Goal: Find specific page/section: Find specific page/section

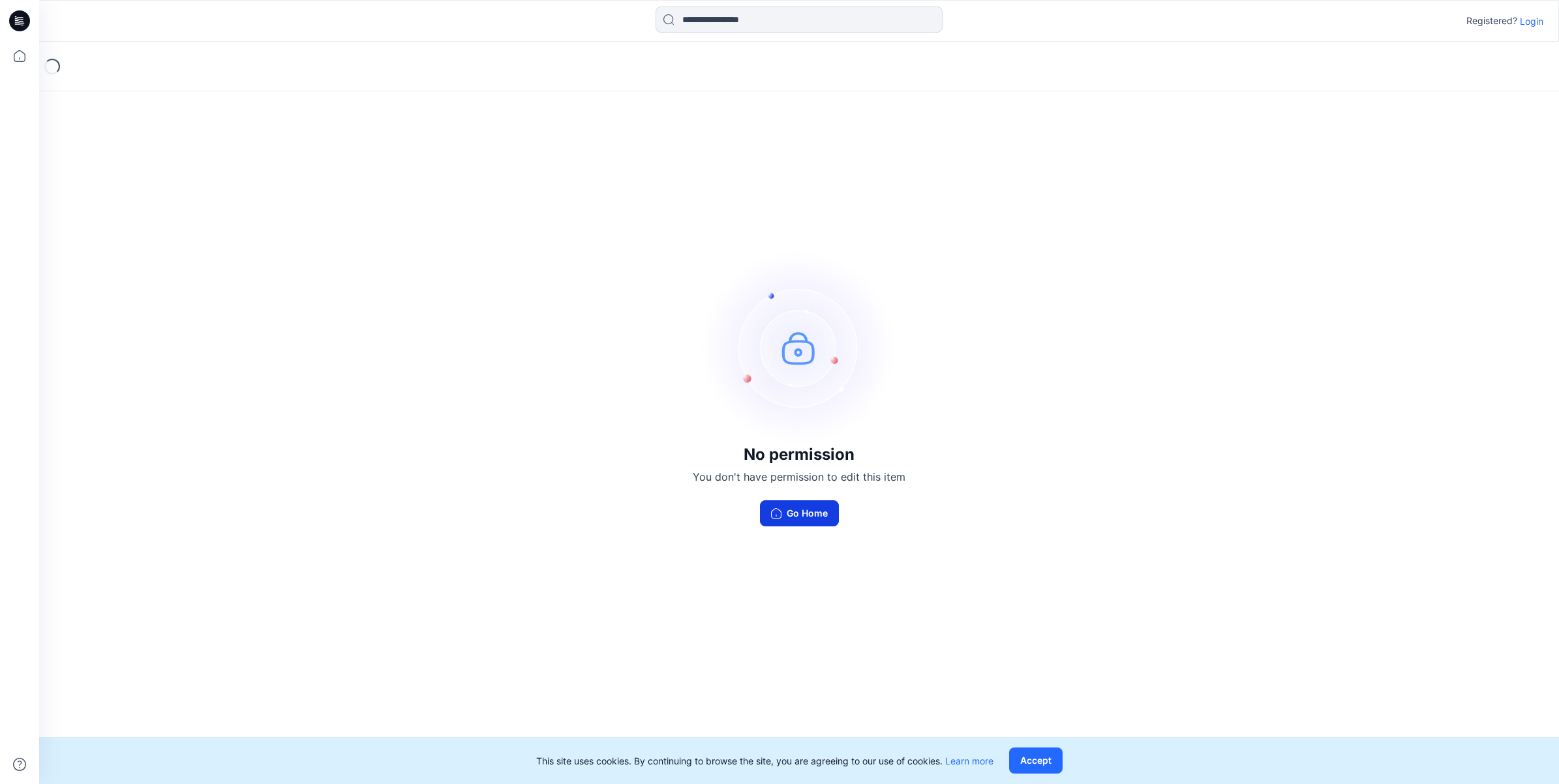
click at [782, 514] on button "Go Home" at bounding box center [799, 514] width 79 height 26
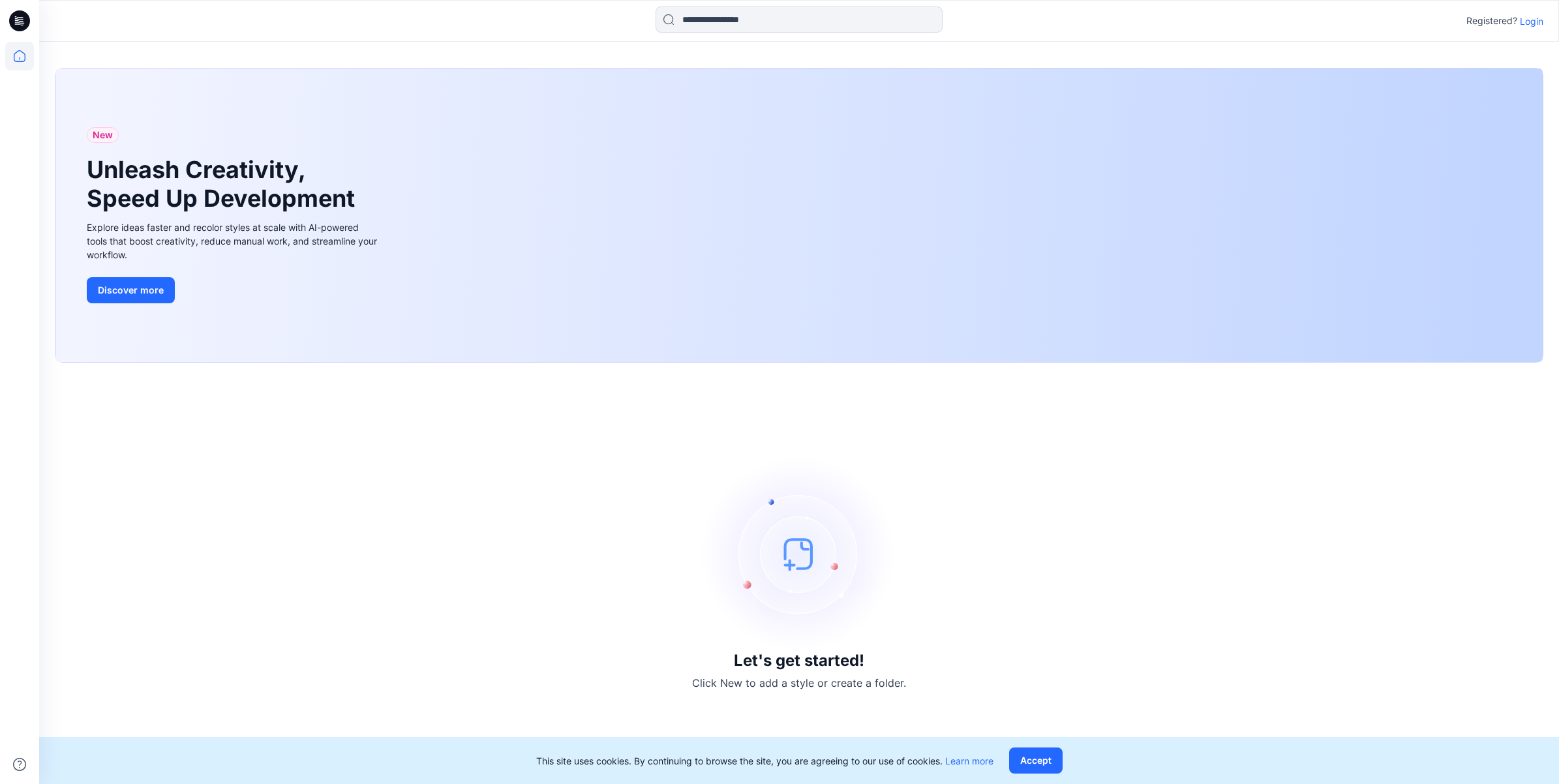
click at [1528, 20] on p "Login" at bounding box center [1531, 21] width 24 height 14
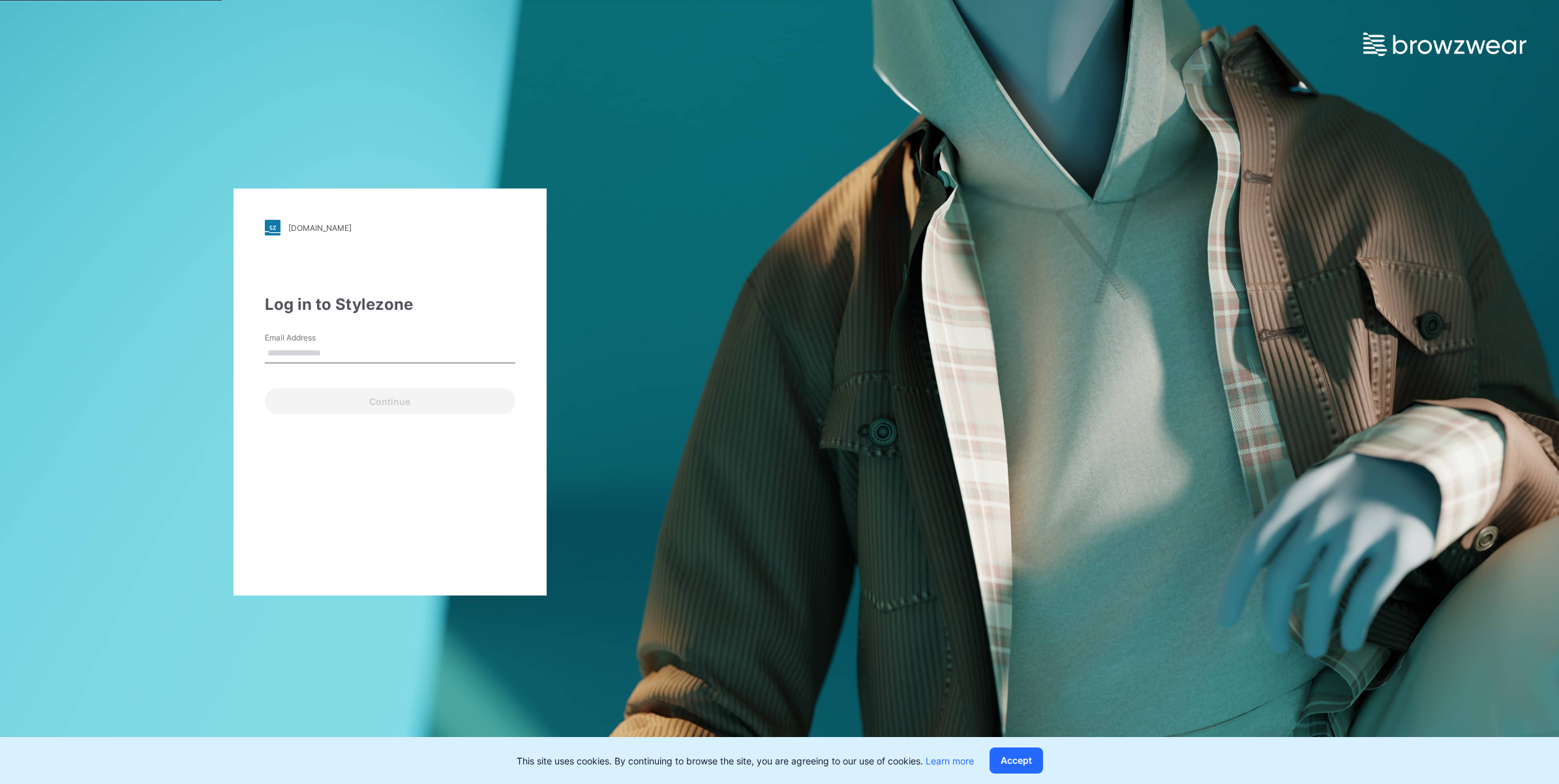
click at [395, 352] on input "Email Address" at bounding box center [390, 354] width 251 height 20
type input "**********"
click at [324, 408] on button "Continue" at bounding box center [390, 401] width 251 height 26
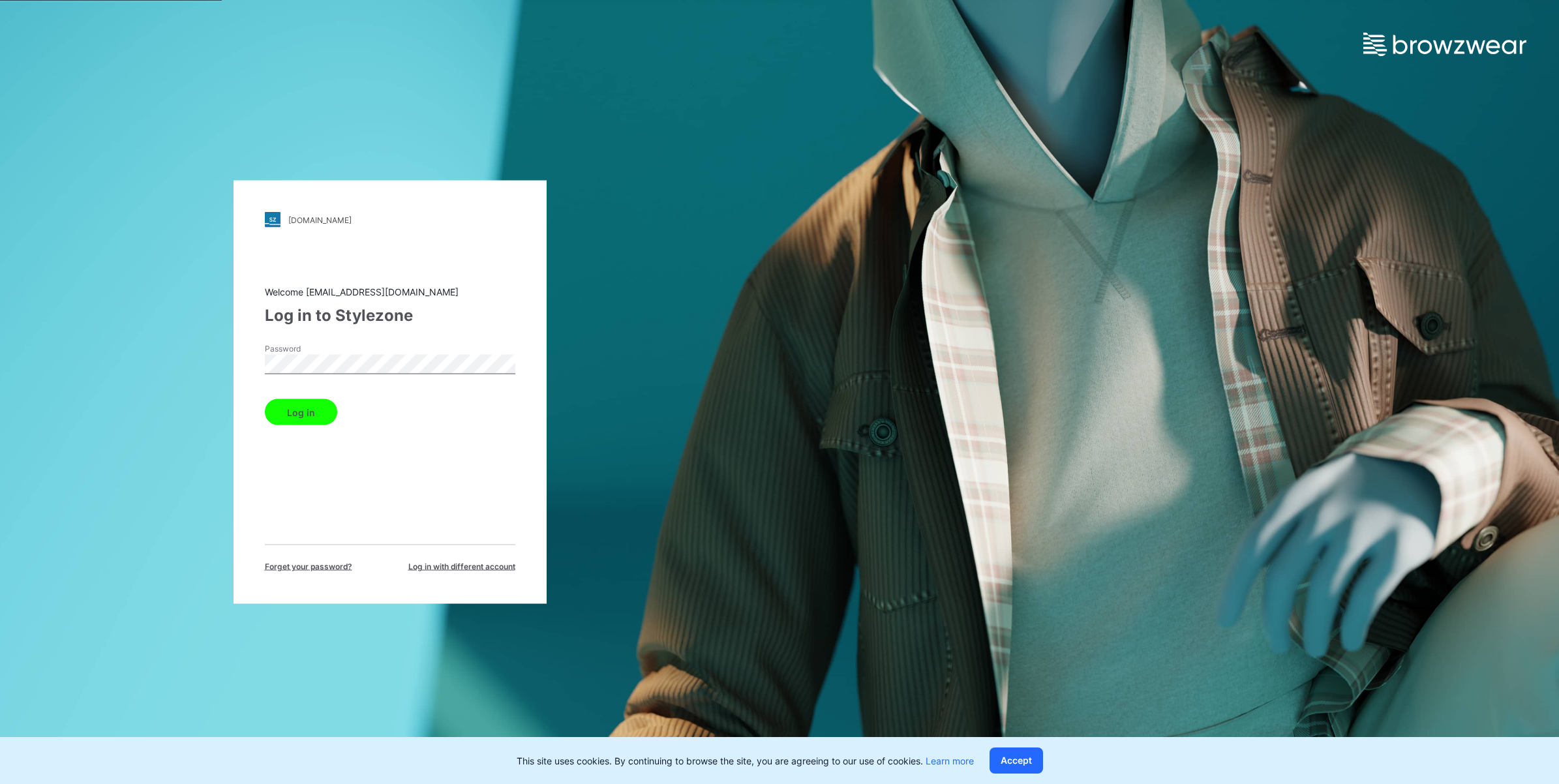
click at [310, 408] on button "Log in" at bounding box center [301, 412] width 72 height 26
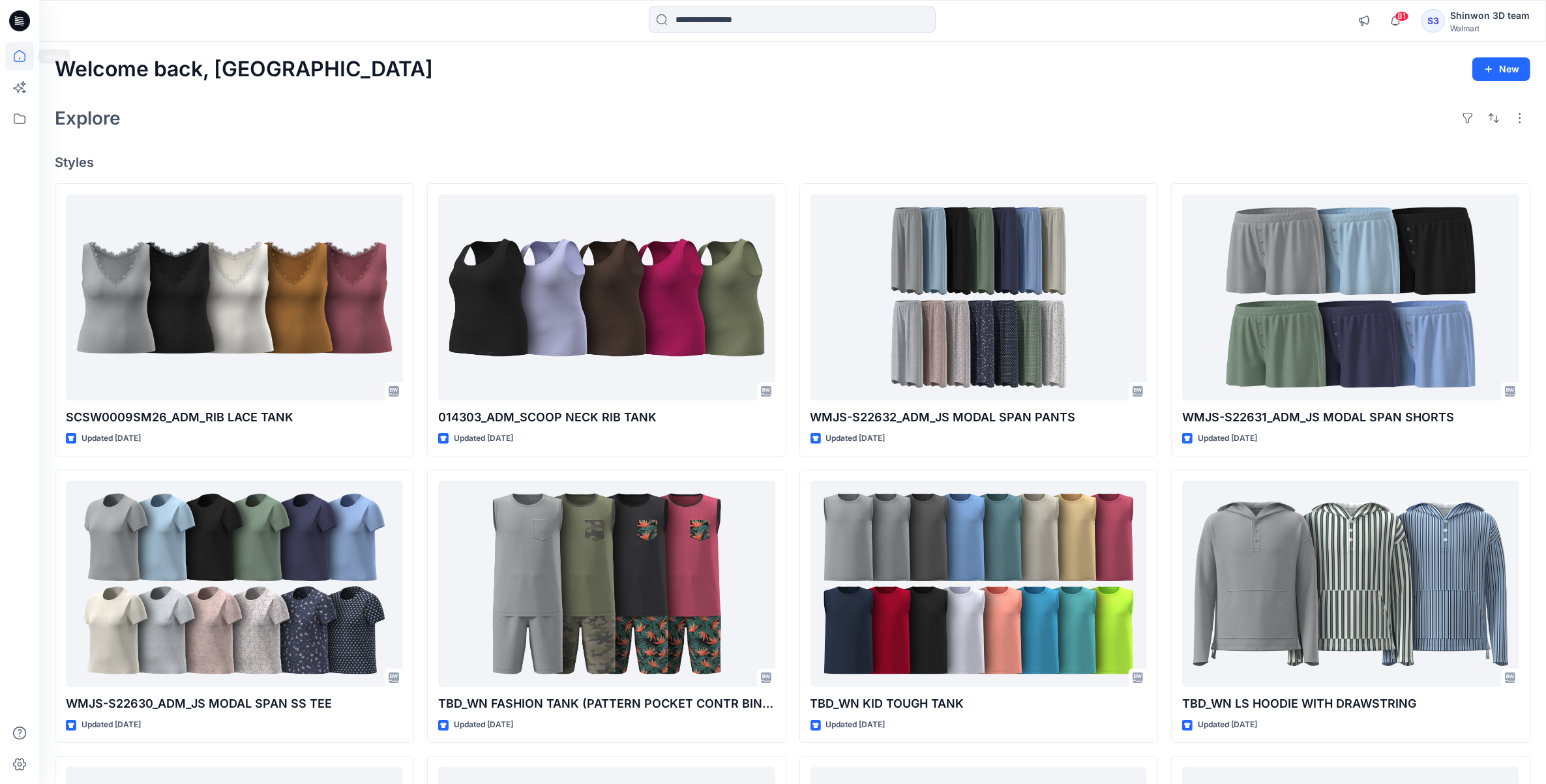
click at [16, 57] on icon at bounding box center [19, 56] width 29 height 29
click at [24, 124] on icon at bounding box center [19, 118] width 29 height 29
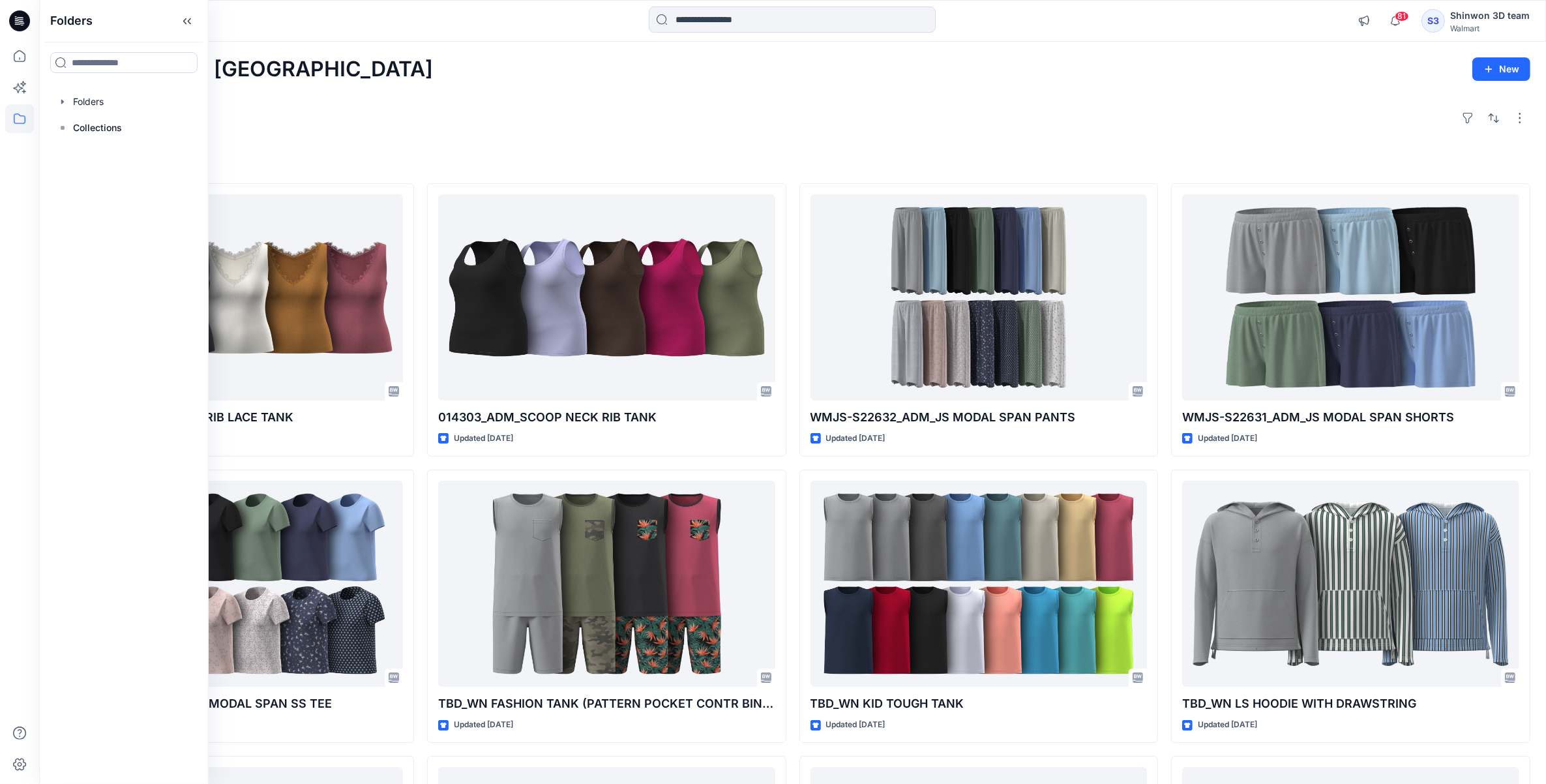
click at [105, 86] on div "Folders Folders Collections" at bounding box center [124, 392] width 170 height 784
click at [107, 102] on div at bounding box center [125, 102] width 149 height 26
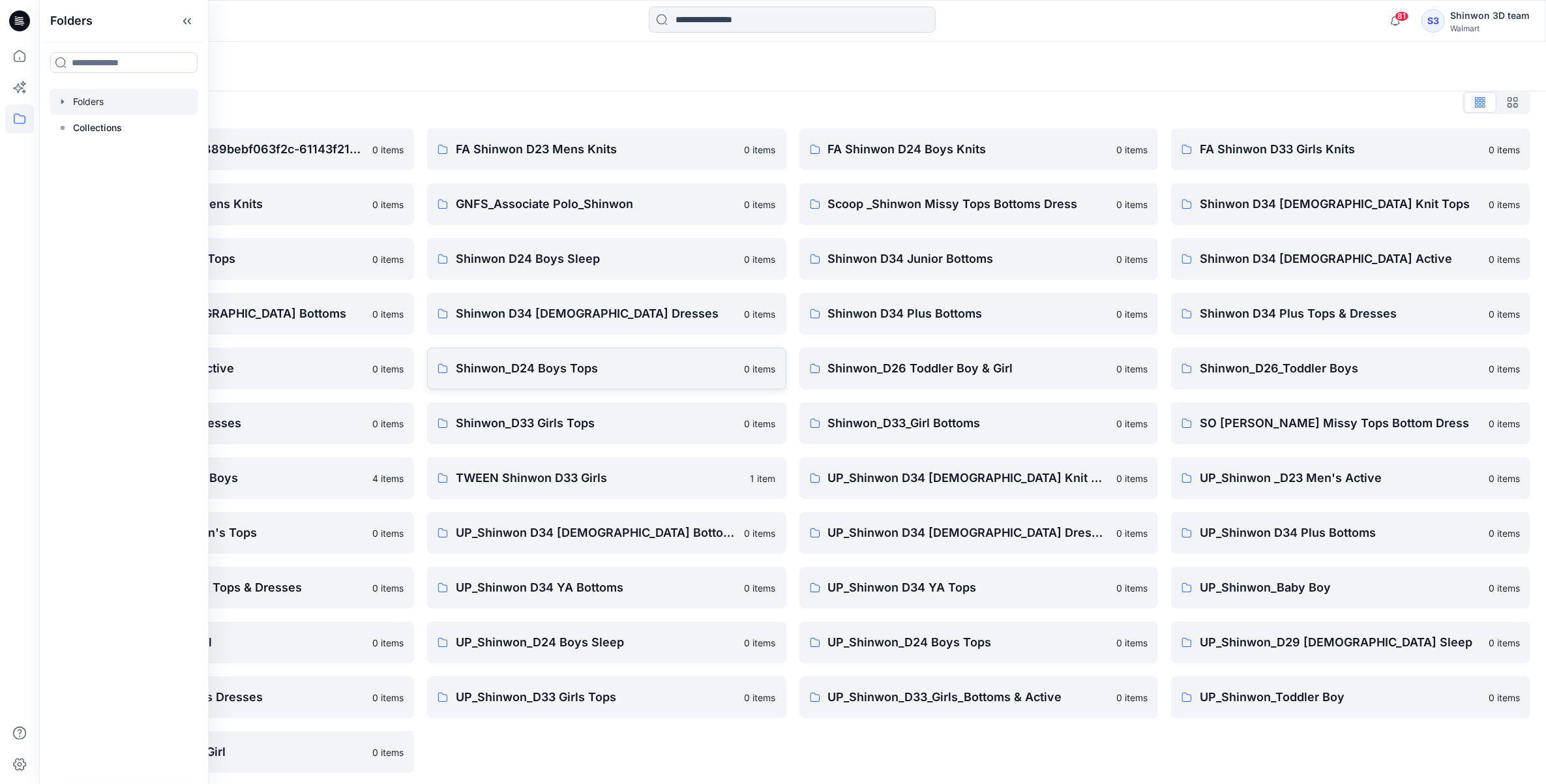
scroll to position [18, 0]
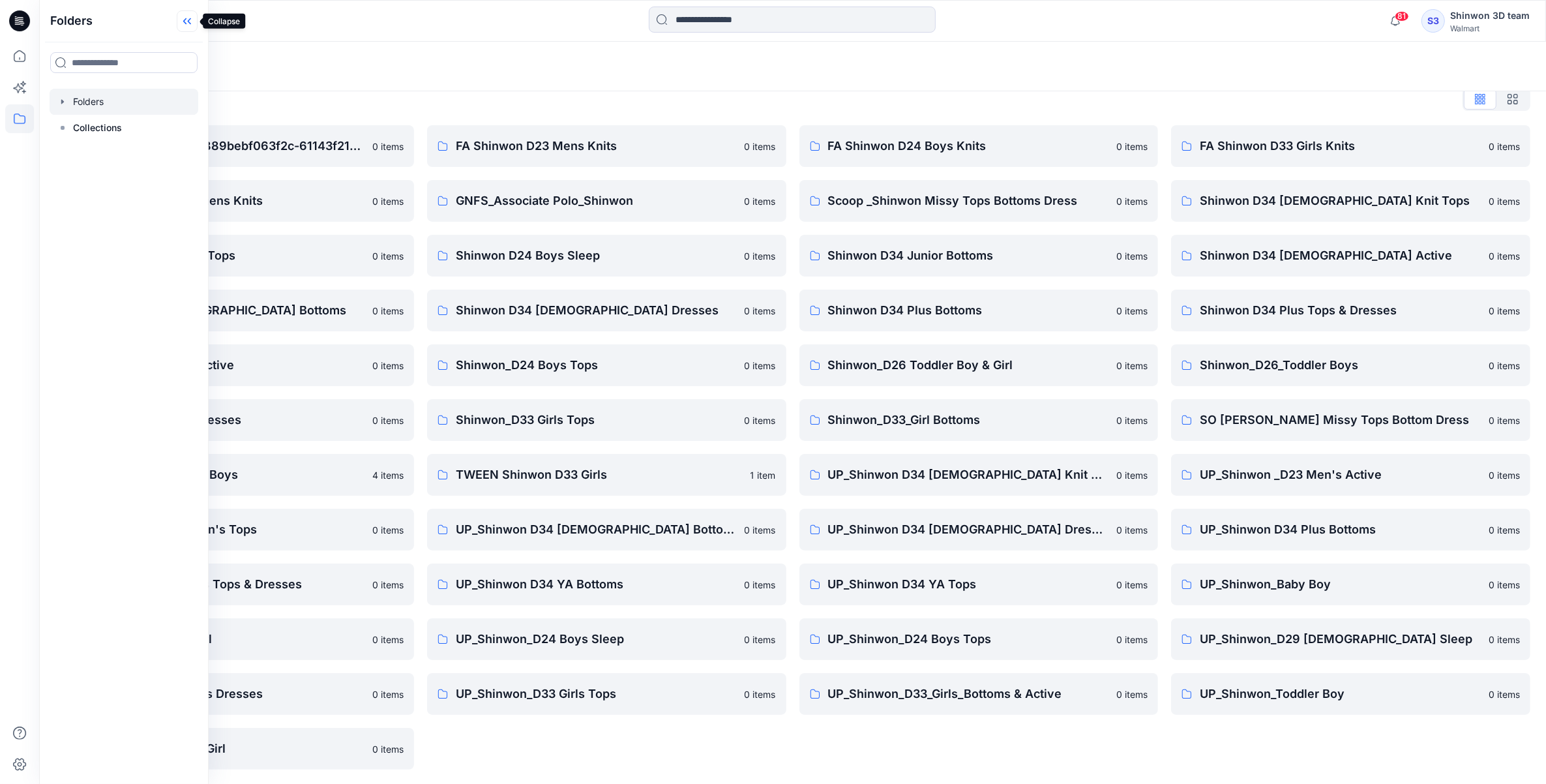
click at [183, 21] on icon at bounding box center [187, 21] width 20 height 21
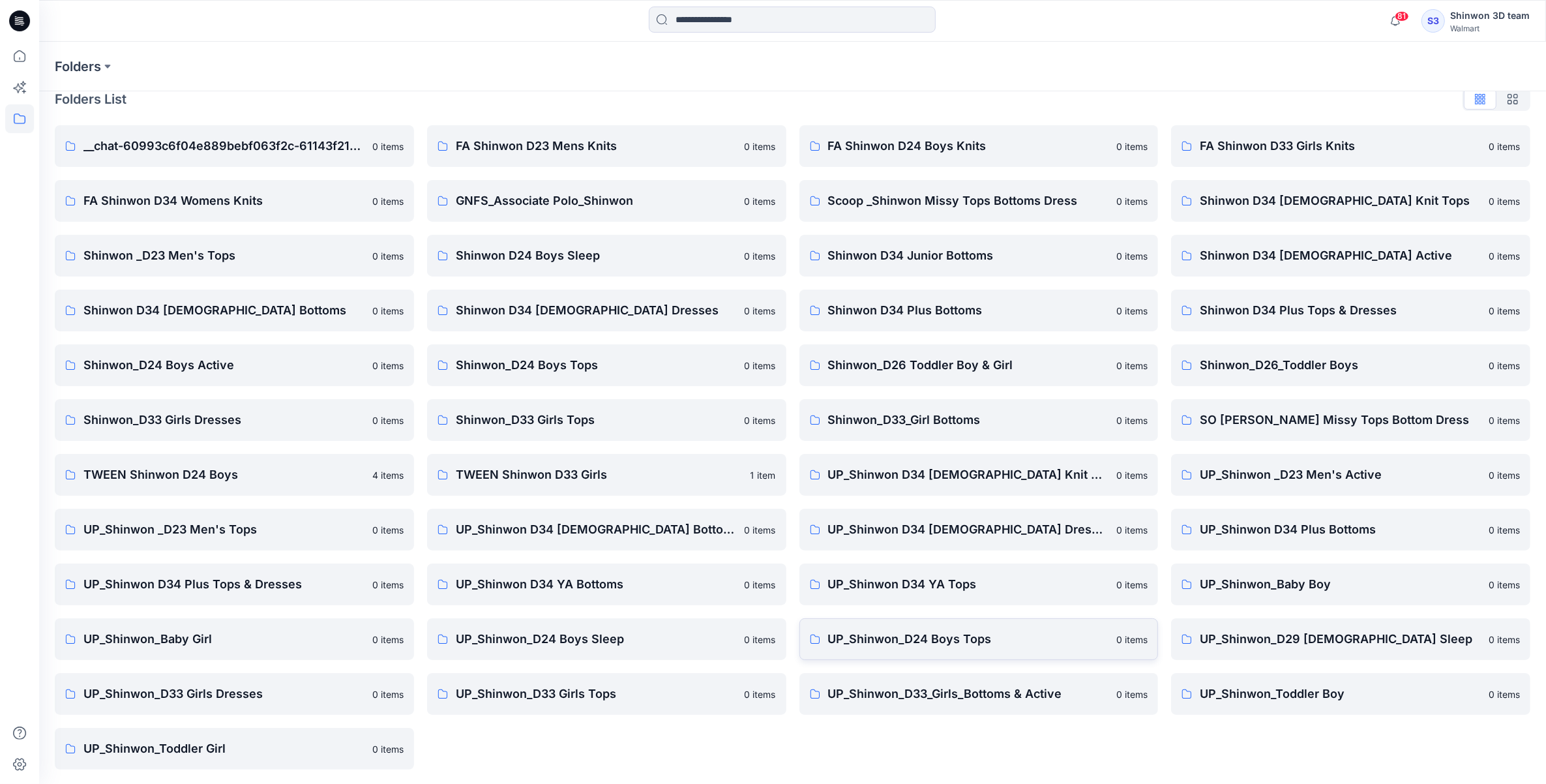
click at [912, 634] on p "UP_Shinwon_D24 Boys Tops" at bounding box center [968, 639] width 281 height 18
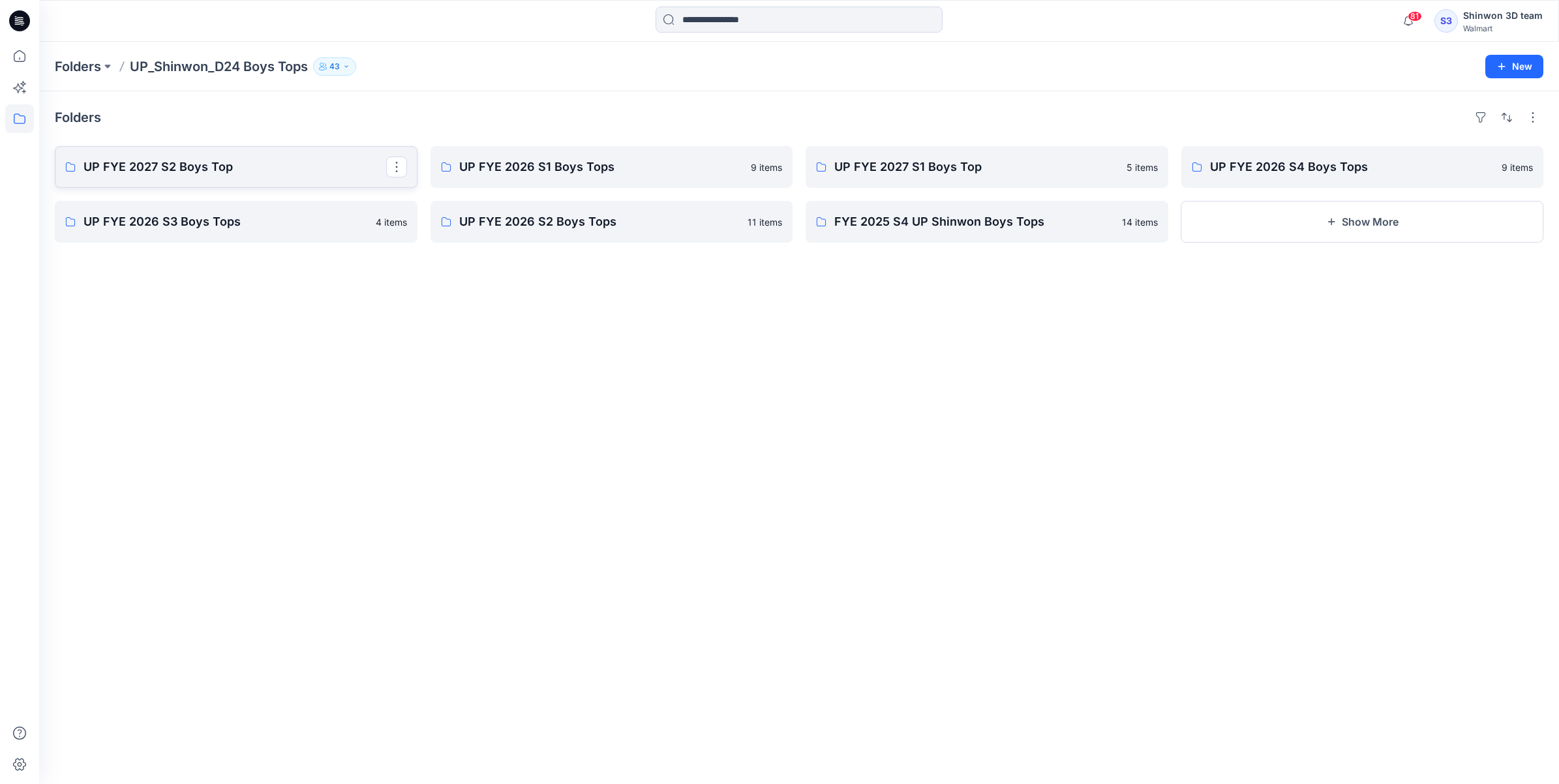
click at [224, 174] on p "UP FYE 2027 S2 Boys Top" at bounding box center [234, 167] width 302 height 18
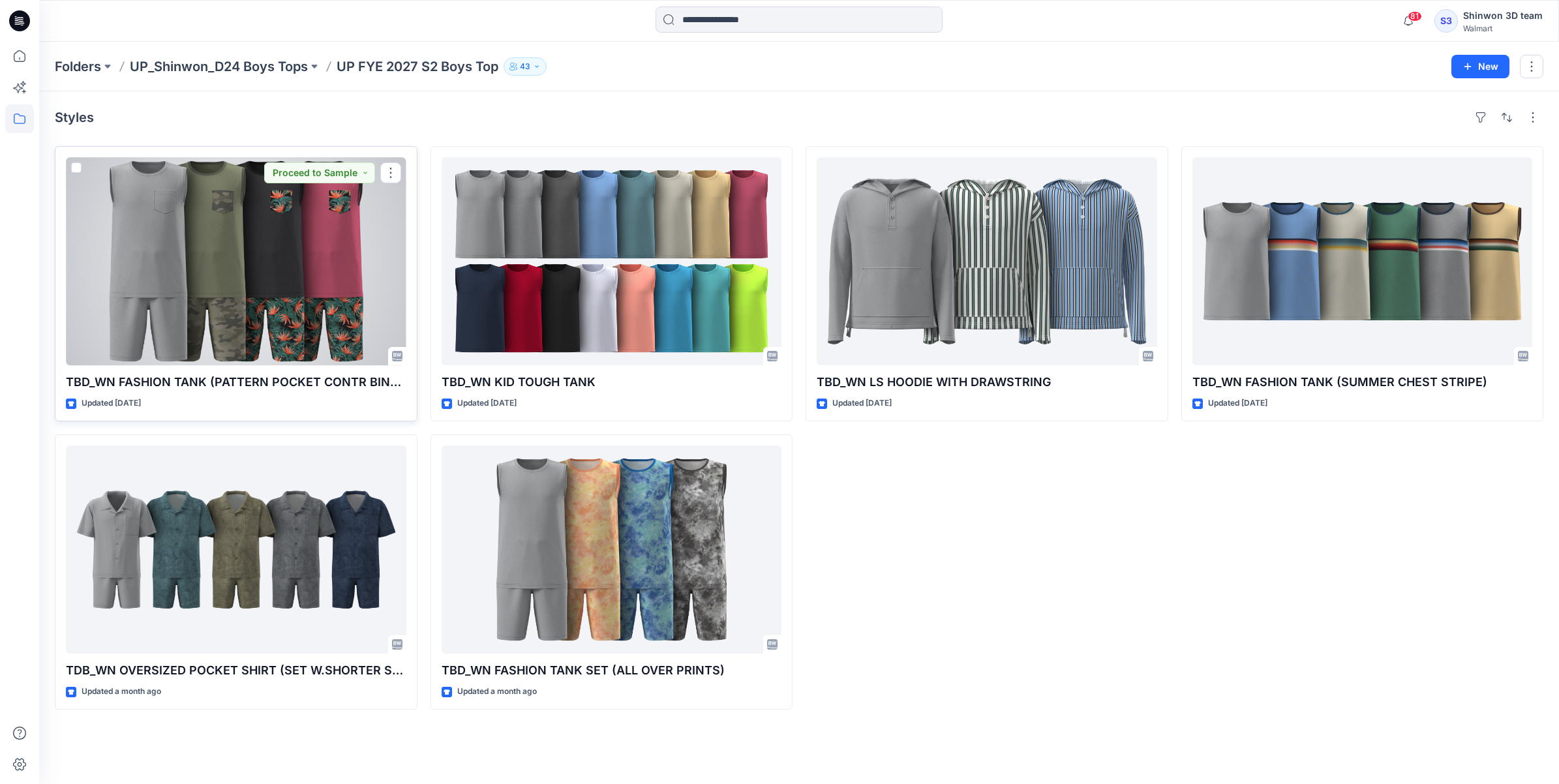
click at [222, 313] on div at bounding box center [236, 261] width 341 height 208
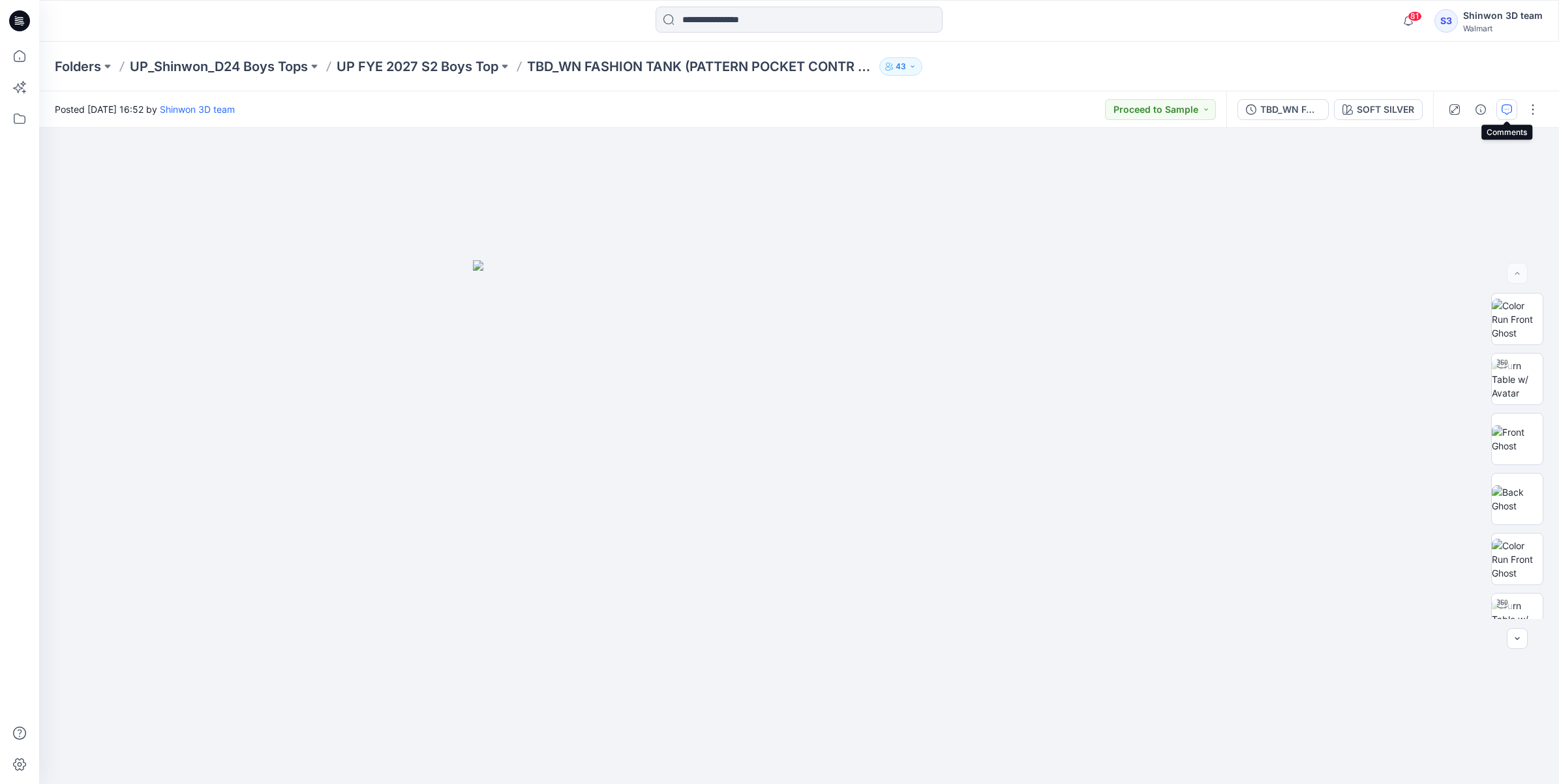
click at [1511, 111] on icon "button" at bounding box center [1507, 109] width 11 height 11
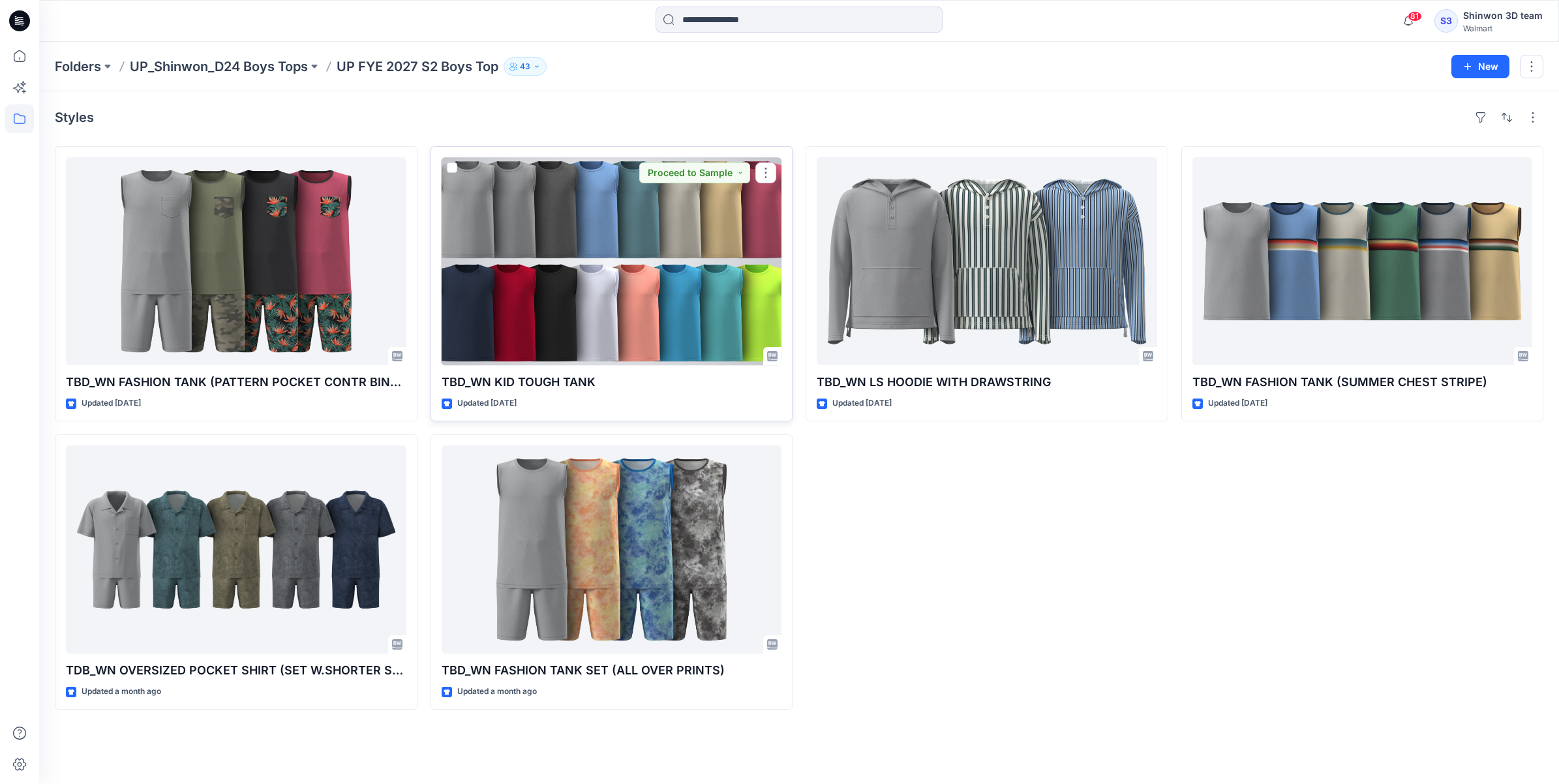
click at [616, 318] on div at bounding box center [612, 261] width 341 height 208
